Goal: Communication & Community: Answer question/provide support

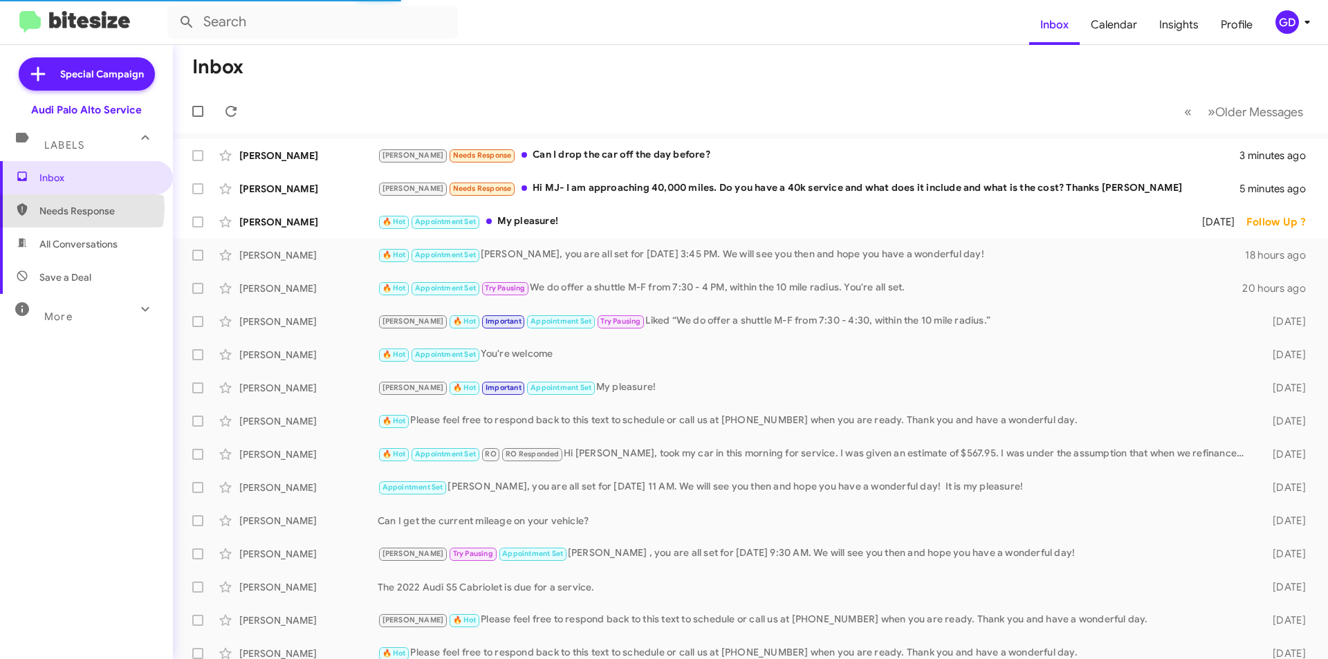
click at [74, 208] on span "Needs Response" at bounding box center [98, 211] width 118 height 14
type input "in:needs-response"
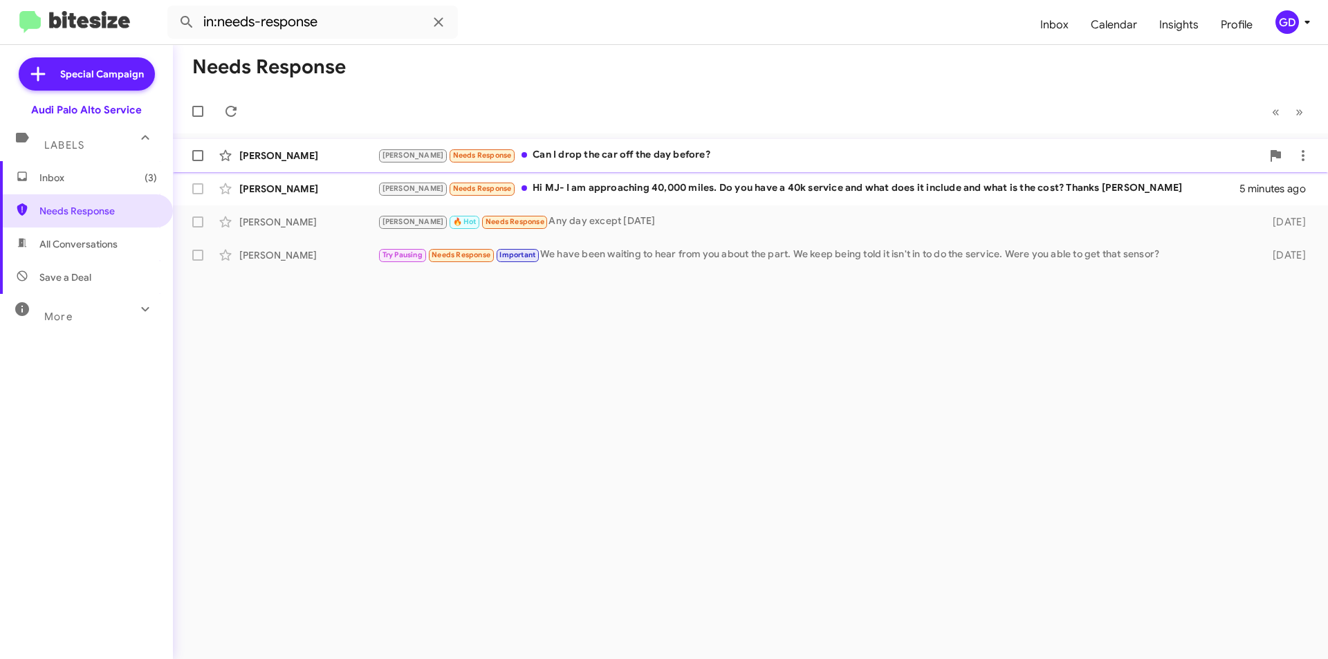
click at [261, 152] on div "[PERSON_NAME]" at bounding box center [308, 156] width 138 height 14
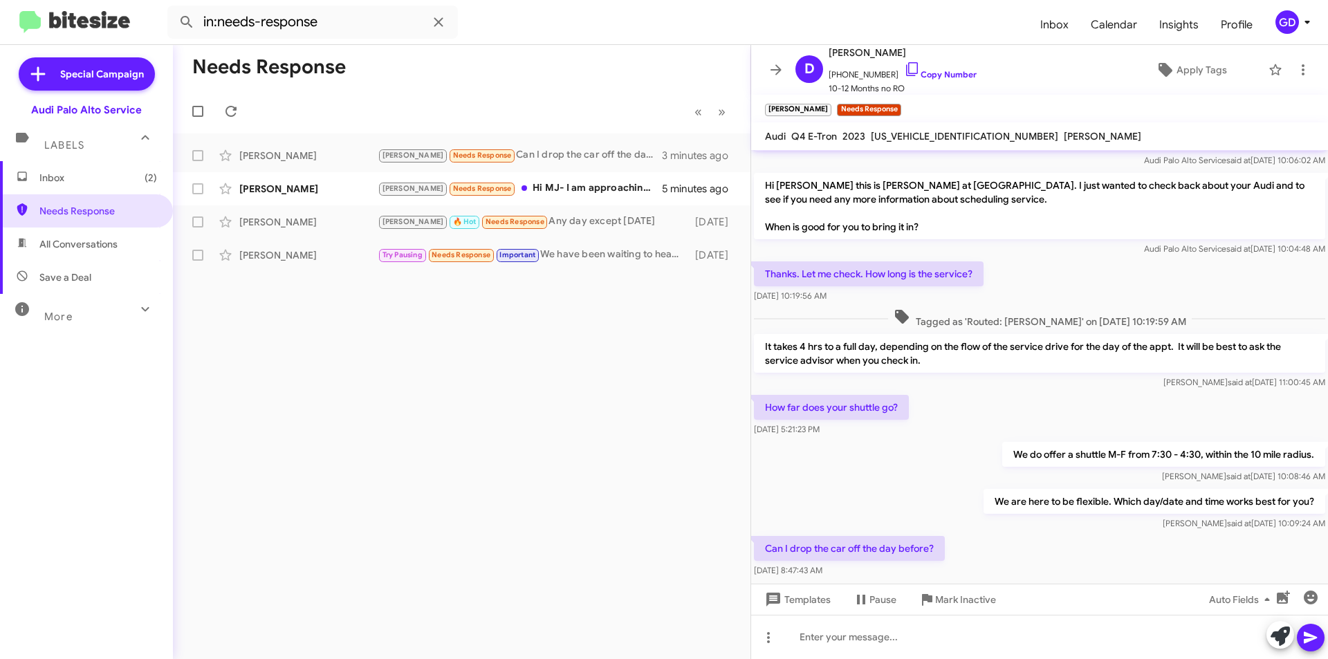
scroll to position [96, 0]
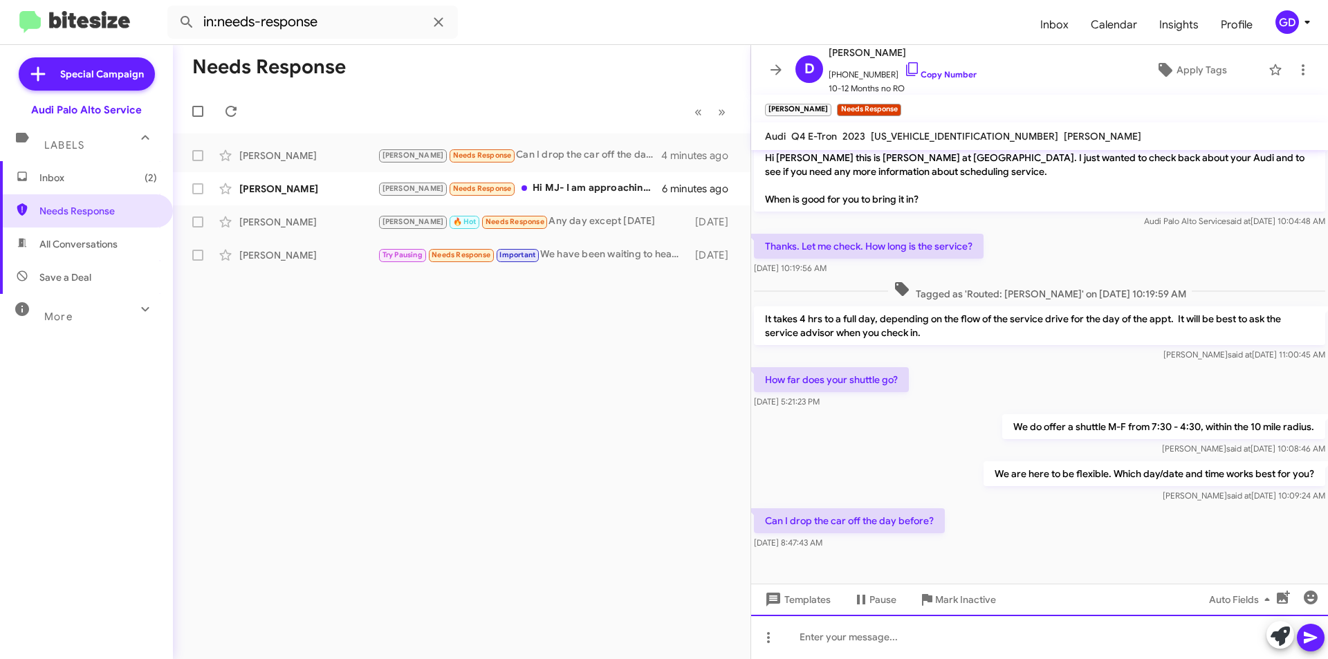
drag, startPoint x: 839, startPoint y: 643, endPoint x: 867, endPoint y: 634, distance: 30.0
click at [839, 643] on div at bounding box center [1039, 637] width 577 height 44
click at [1015, 639] on div "Yes, we have a drop box hanging on the" at bounding box center [1039, 637] width 577 height 44
click at [1316, 643] on icon at bounding box center [1310, 637] width 17 height 17
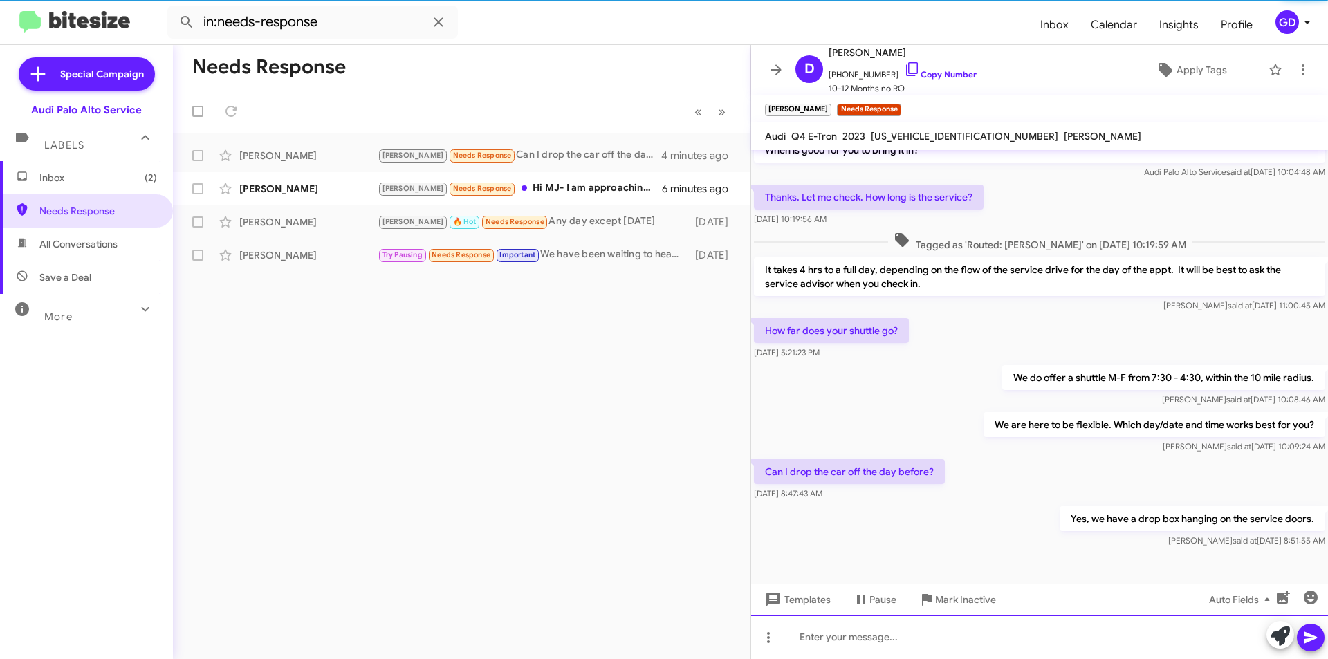
scroll to position [147, 0]
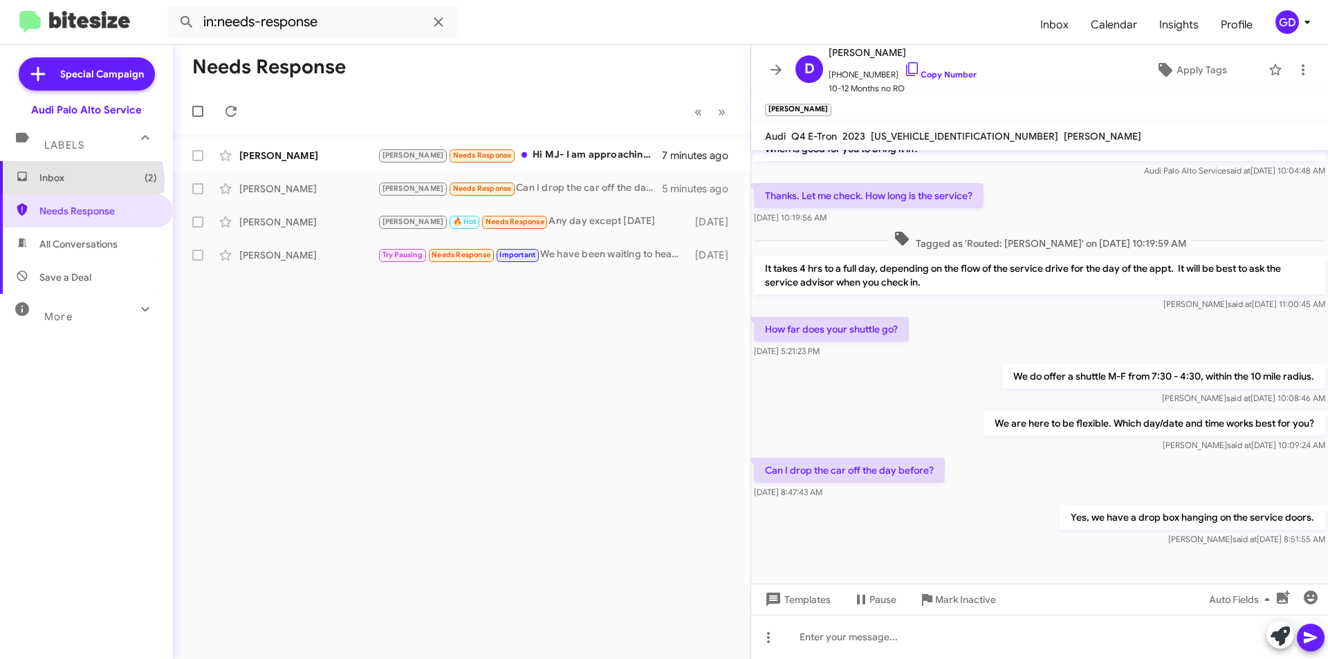
click at [66, 182] on span "Inbox (2)" at bounding box center [98, 178] width 118 height 14
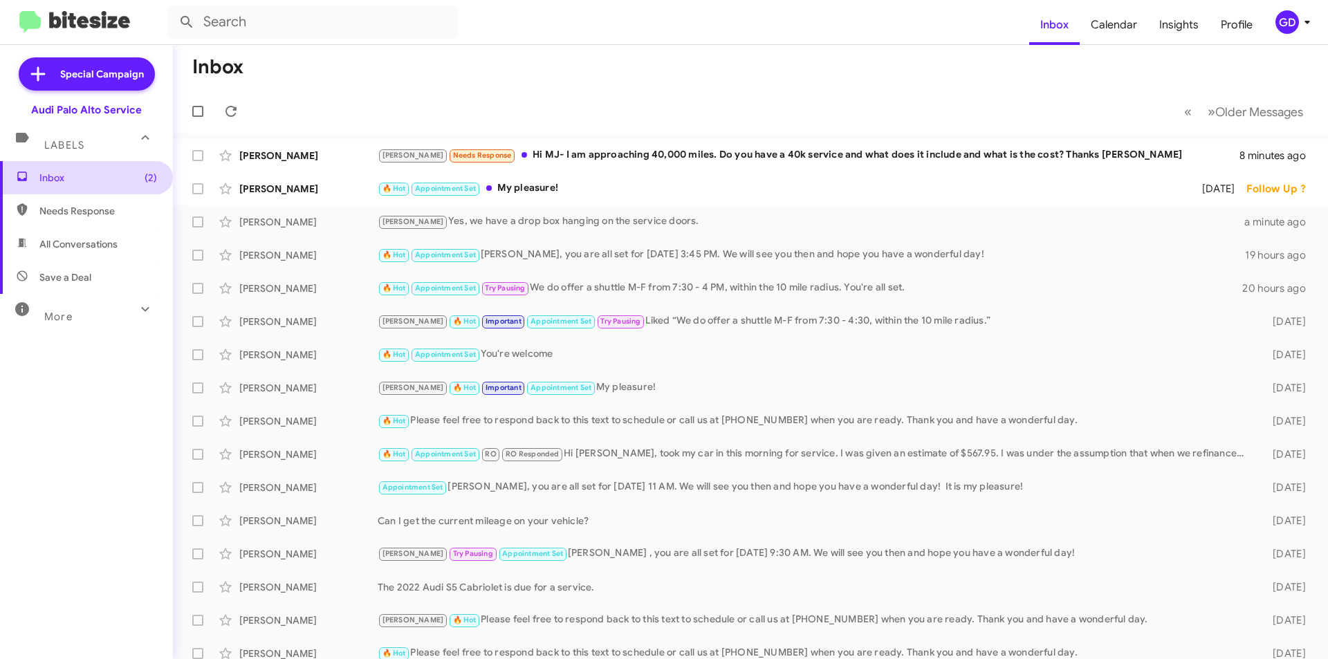
click at [64, 177] on span "Inbox (2)" at bounding box center [98, 178] width 118 height 14
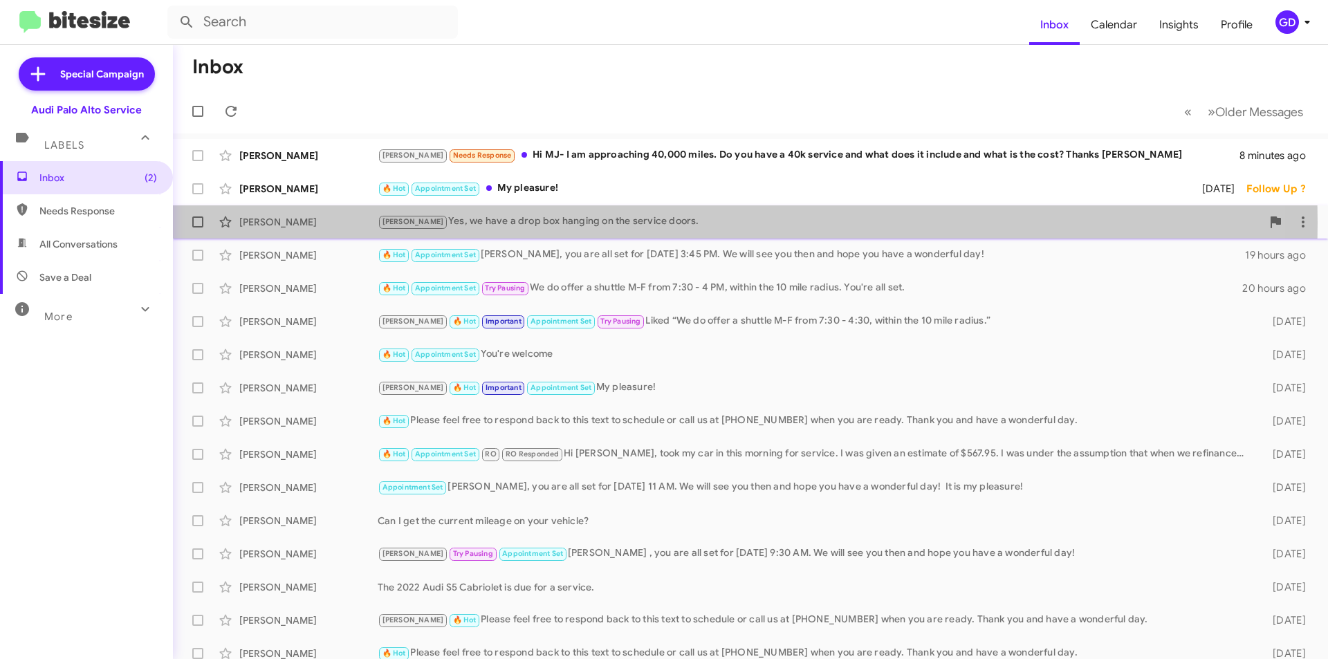
click at [510, 223] on div "[PERSON_NAME] Yes, we have a drop box hanging on the service doors." at bounding box center [820, 222] width 884 height 16
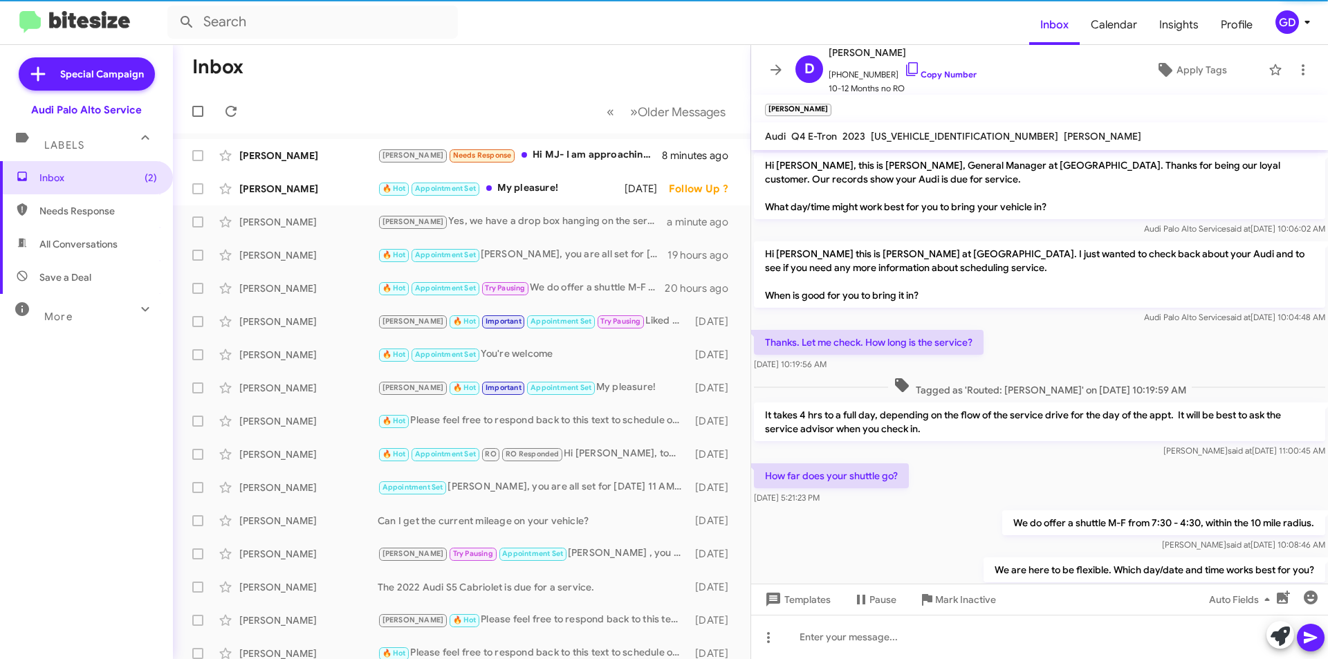
scroll to position [119, 0]
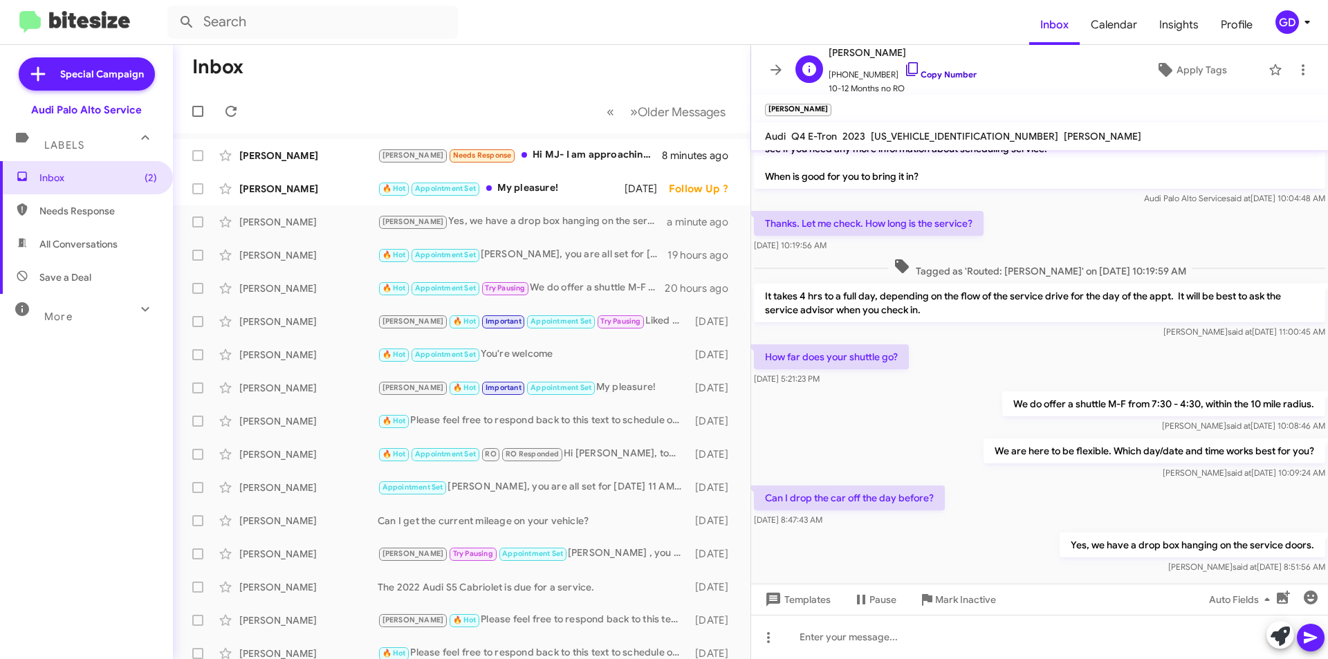
click at [927, 73] on link "Copy Number" at bounding box center [940, 74] width 73 height 10
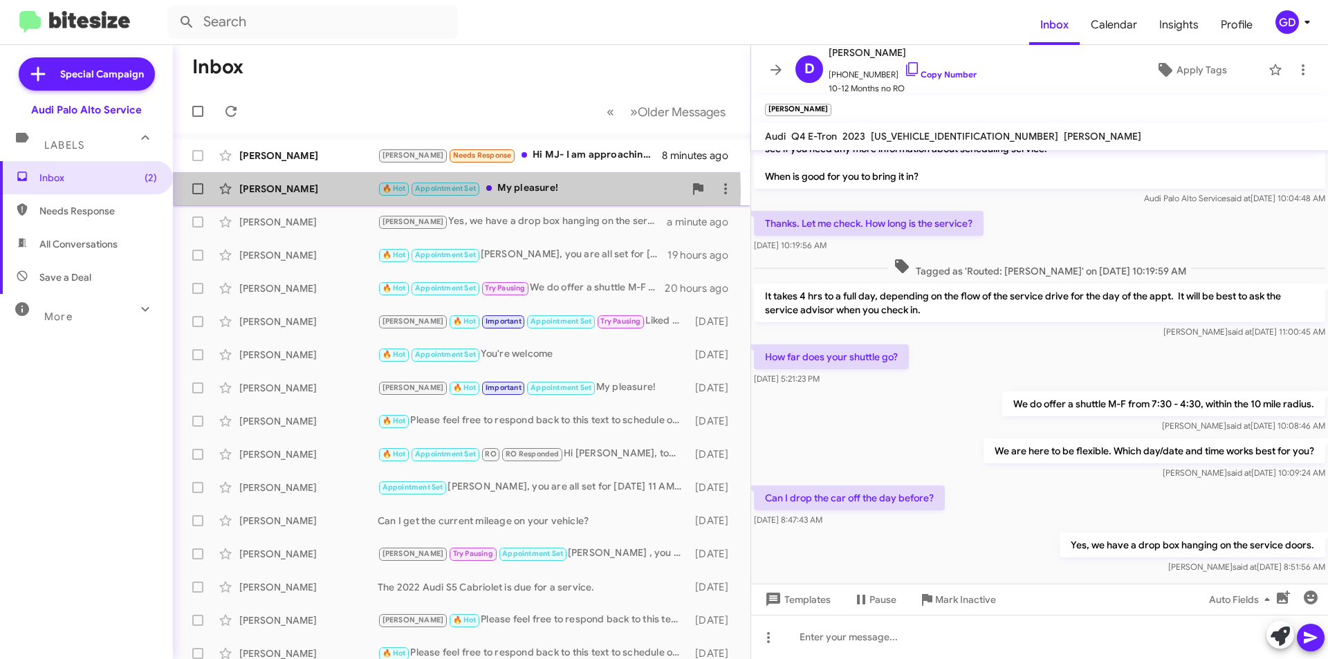
click at [282, 192] on div "[PERSON_NAME]" at bounding box center [308, 189] width 138 height 14
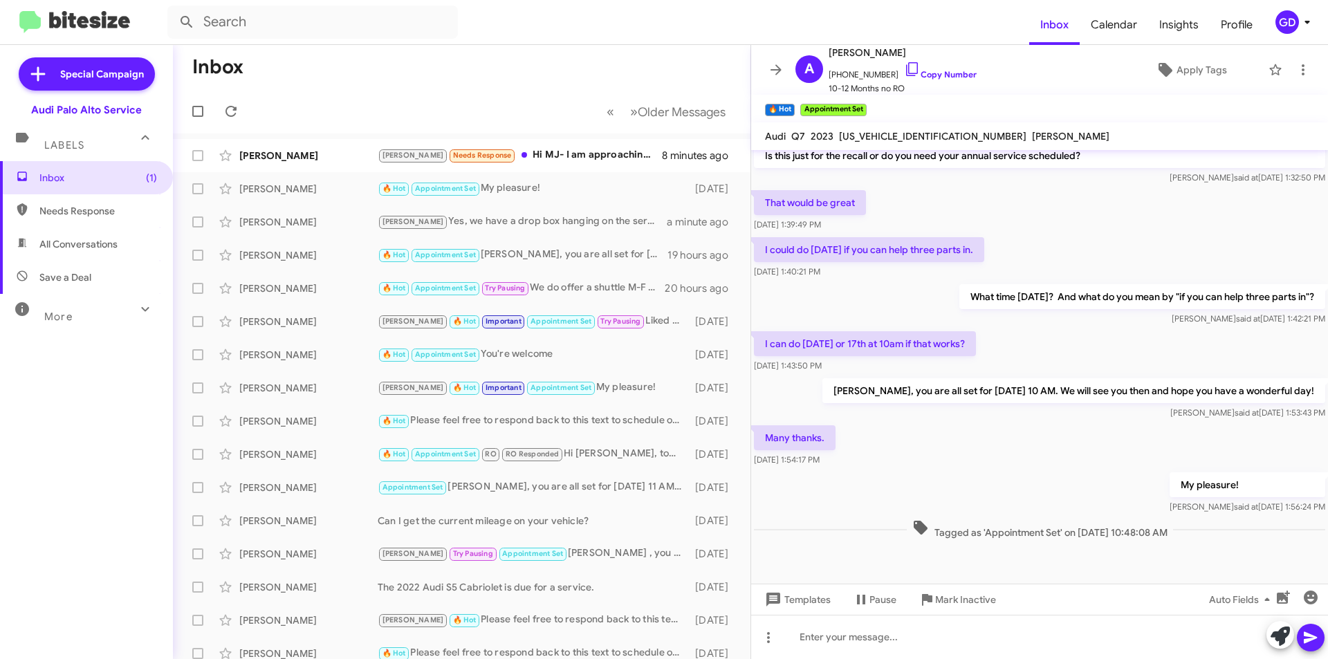
scroll to position [533, 0]
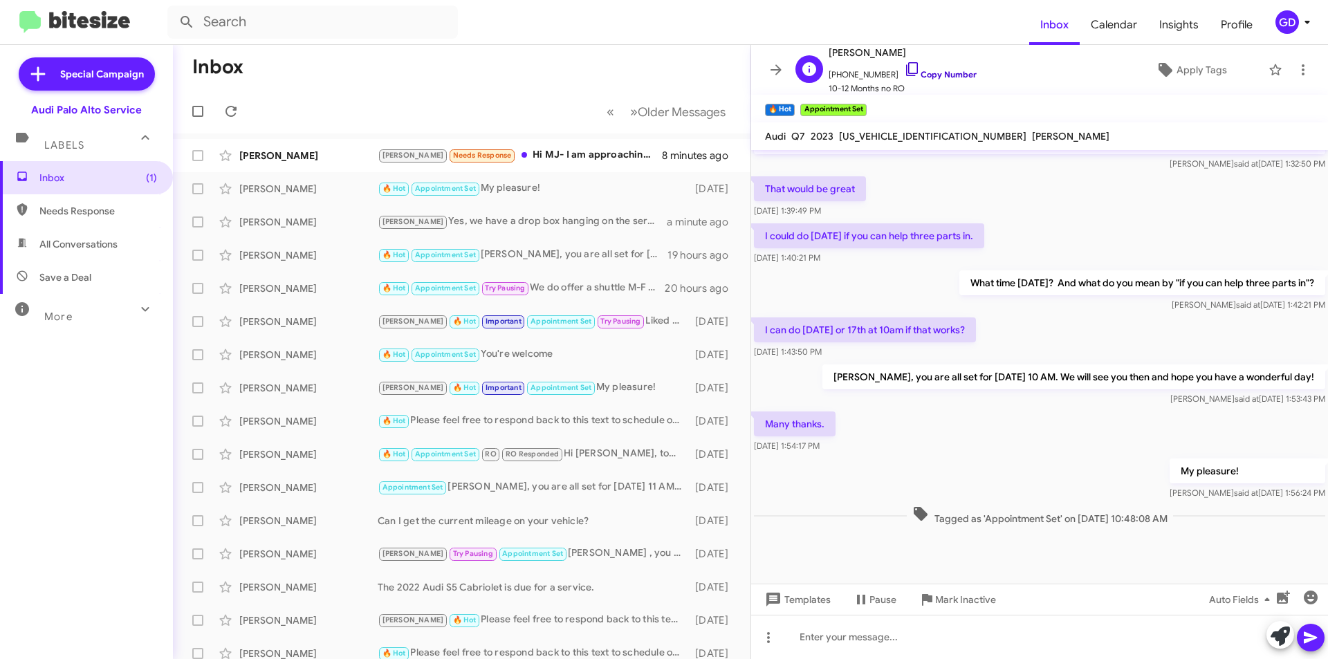
click at [937, 72] on link "Copy Number" at bounding box center [940, 74] width 73 height 10
click at [252, 146] on div "[PERSON_NAME] Needs Response Hi MJ- I am approaching 40,000 miles. Do you have …" at bounding box center [461, 156] width 555 height 28
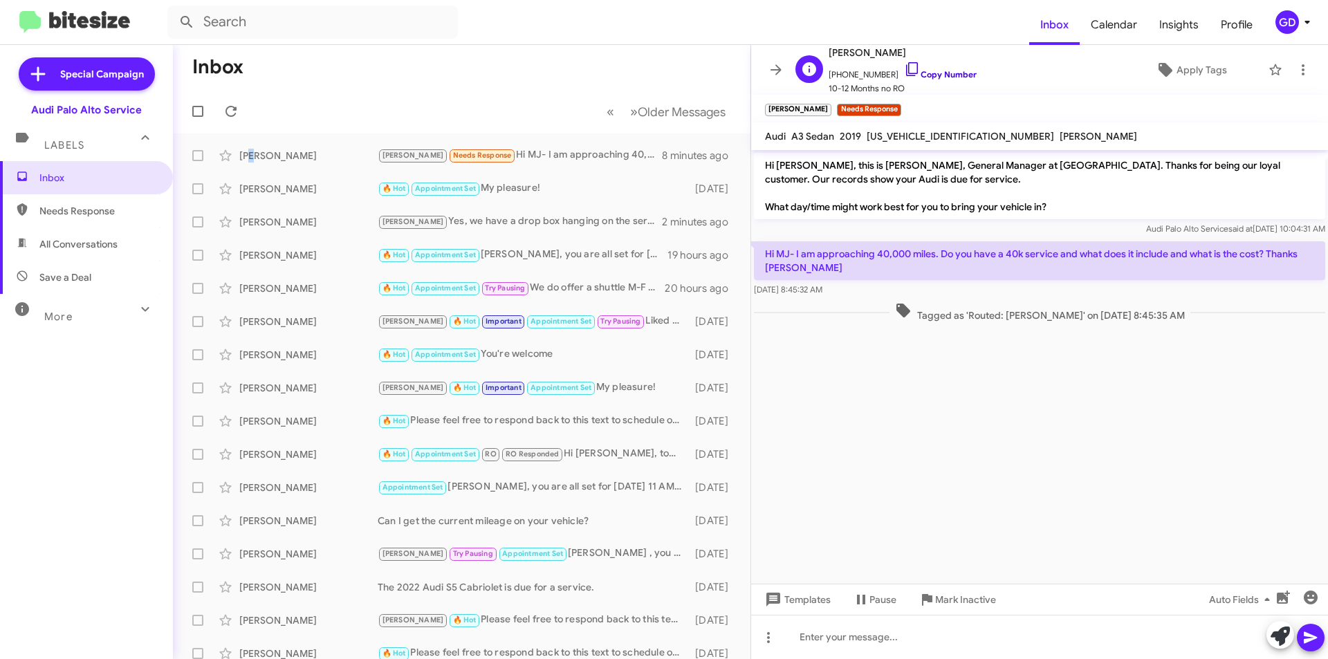
click at [928, 69] on link "Copy Number" at bounding box center [940, 74] width 73 height 10
click at [914, 132] on span "[US_VEHICLE_IDENTIFICATION_NUMBER]" at bounding box center [960, 136] width 187 height 12
click at [912, 131] on span "[US_VEHICLE_IDENTIFICATION_NUMBER]" at bounding box center [960, 136] width 187 height 12
click at [911, 137] on span "[US_VEHICLE_IDENTIFICATION_NUMBER]" at bounding box center [960, 136] width 187 height 12
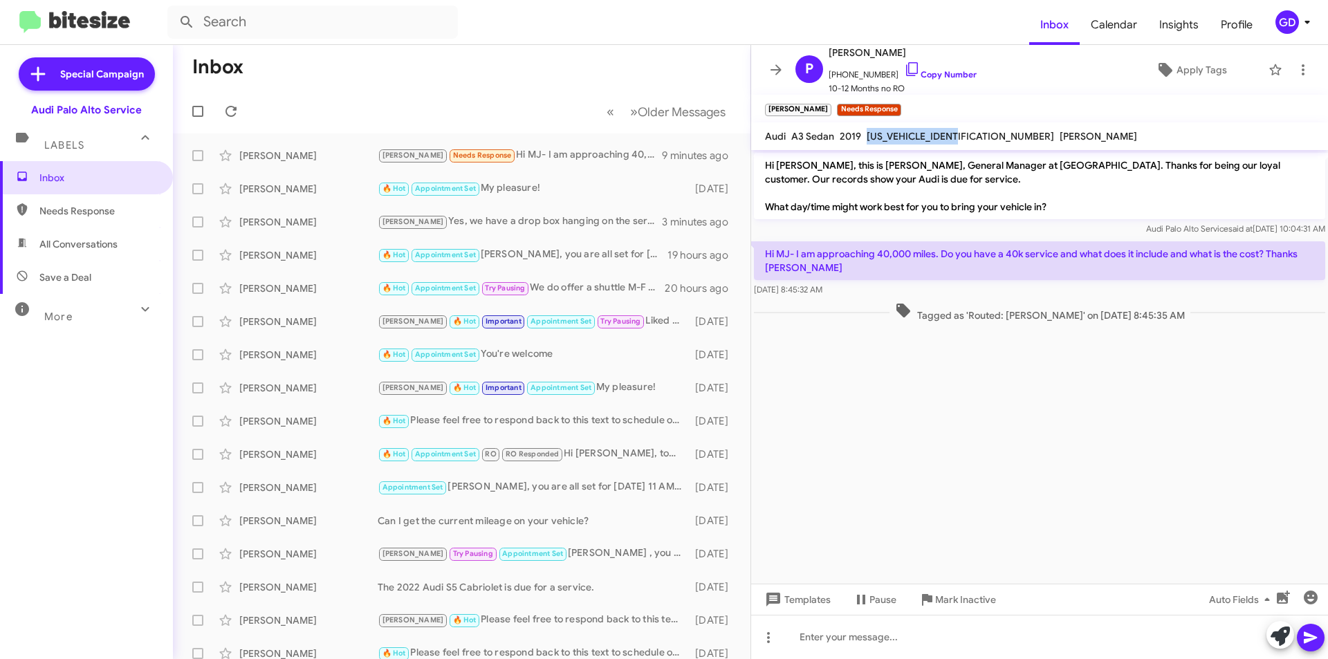
copy span "[US_VEHICLE_IDENTIFICATION_NUMBER]"
click at [938, 73] on link "Copy Number" at bounding box center [940, 74] width 73 height 10
copy span "[US_VEHICLE_IDENTIFICATION_NUMBER]"
click at [827, 643] on div at bounding box center [1039, 637] width 577 height 44
click at [68, 212] on span "Needs Response" at bounding box center [98, 211] width 118 height 14
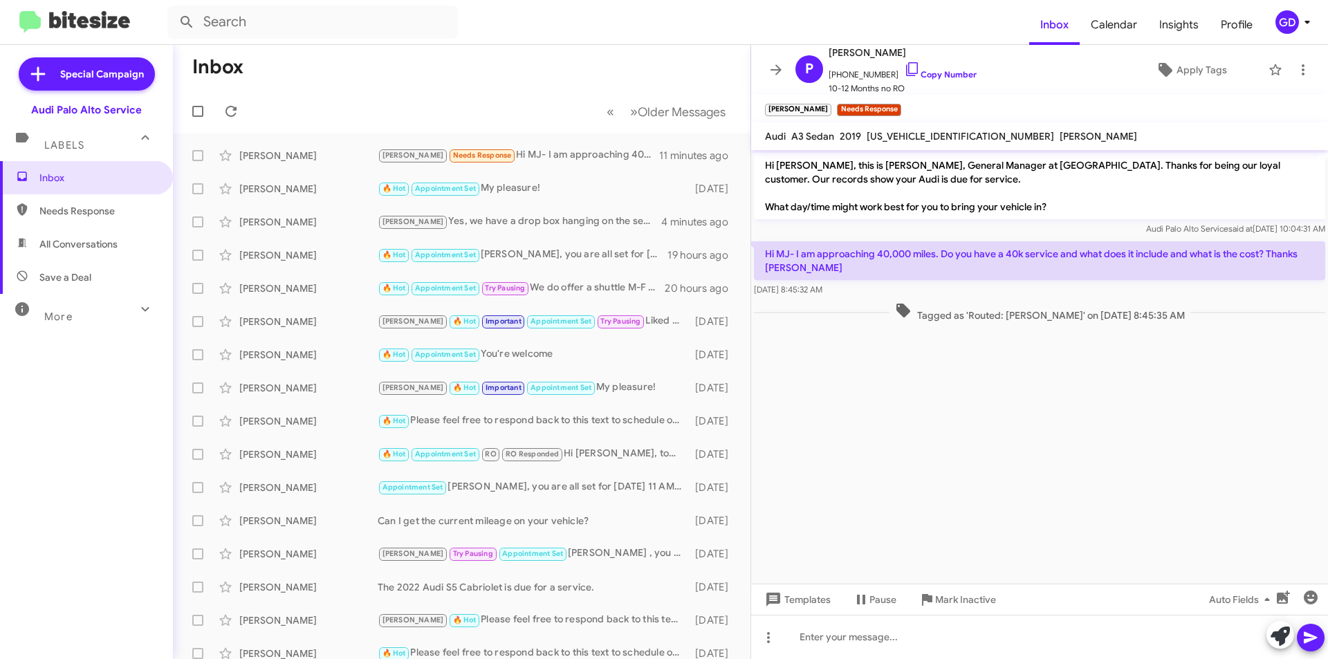
type input "in:needs-response"
